Goal: Transaction & Acquisition: Purchase product/service

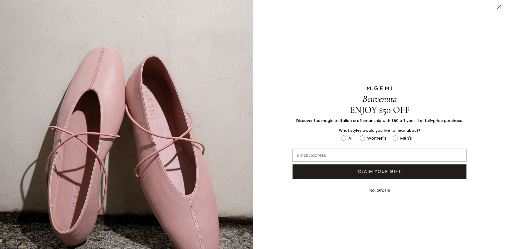
click at [496, 4] on circle "Close dialog" at bounding box center [499, 6] width 9 height 9
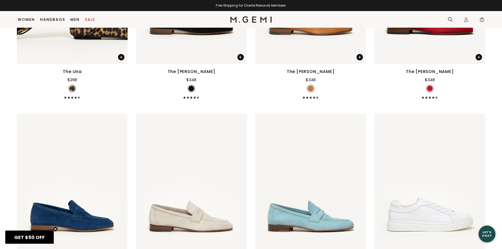
scroll to position [838, 0]
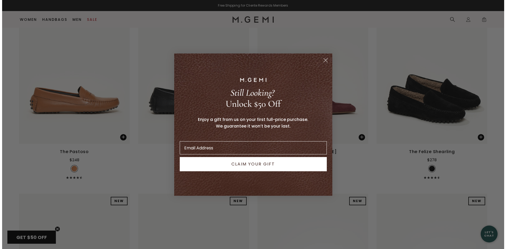
scroll to position [1527, 0]
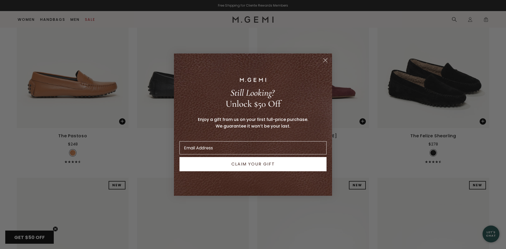
click at [326, 62] on circle "Close dialog" at bounding box center [325, 60] width 9 height 9
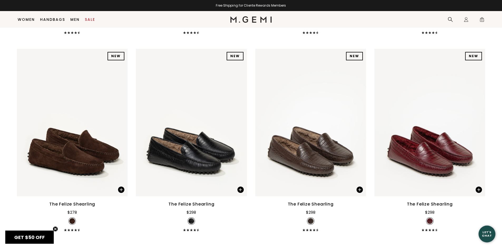
scroll to position [1649, 0]
